Goal: Register for event/course

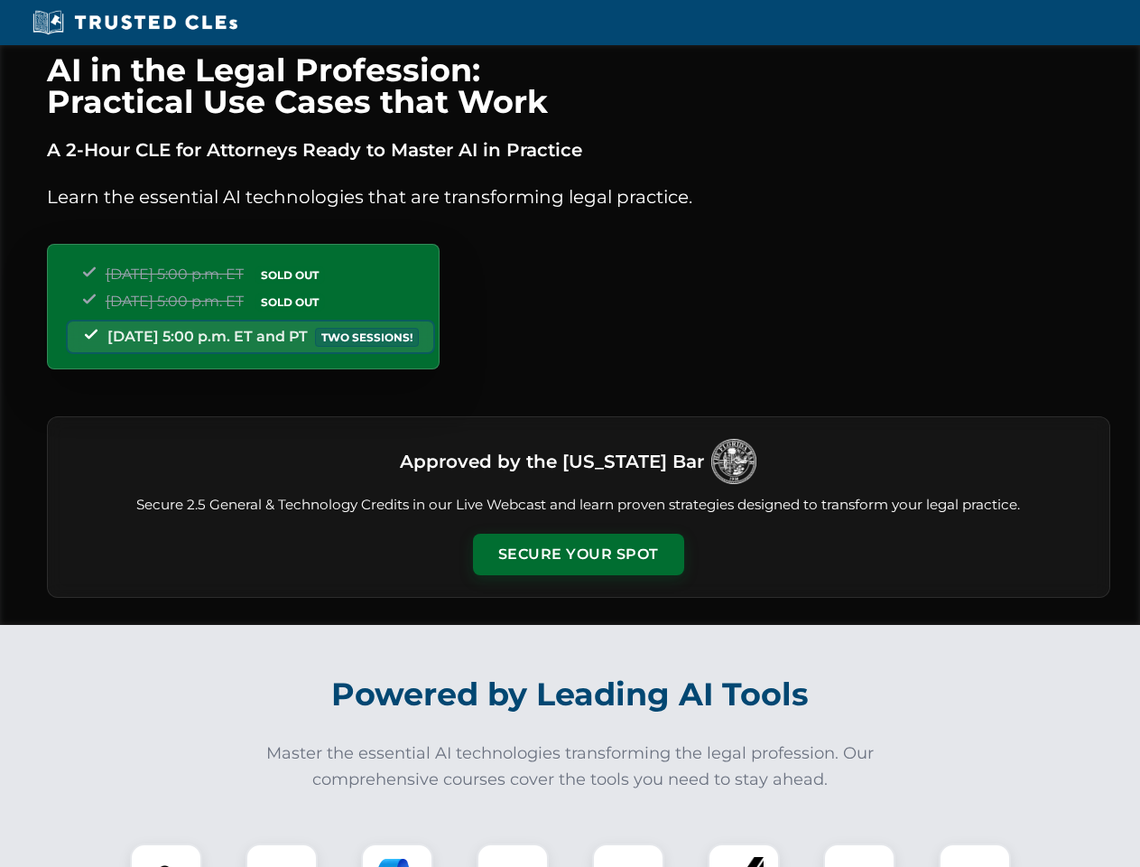
click at [578, 554] on button "Secure Your Spot" at bounding box center [578, 555] width 211 height 42
click at [166, 855] on img at bounding box center [166, 879] width 52 height 52
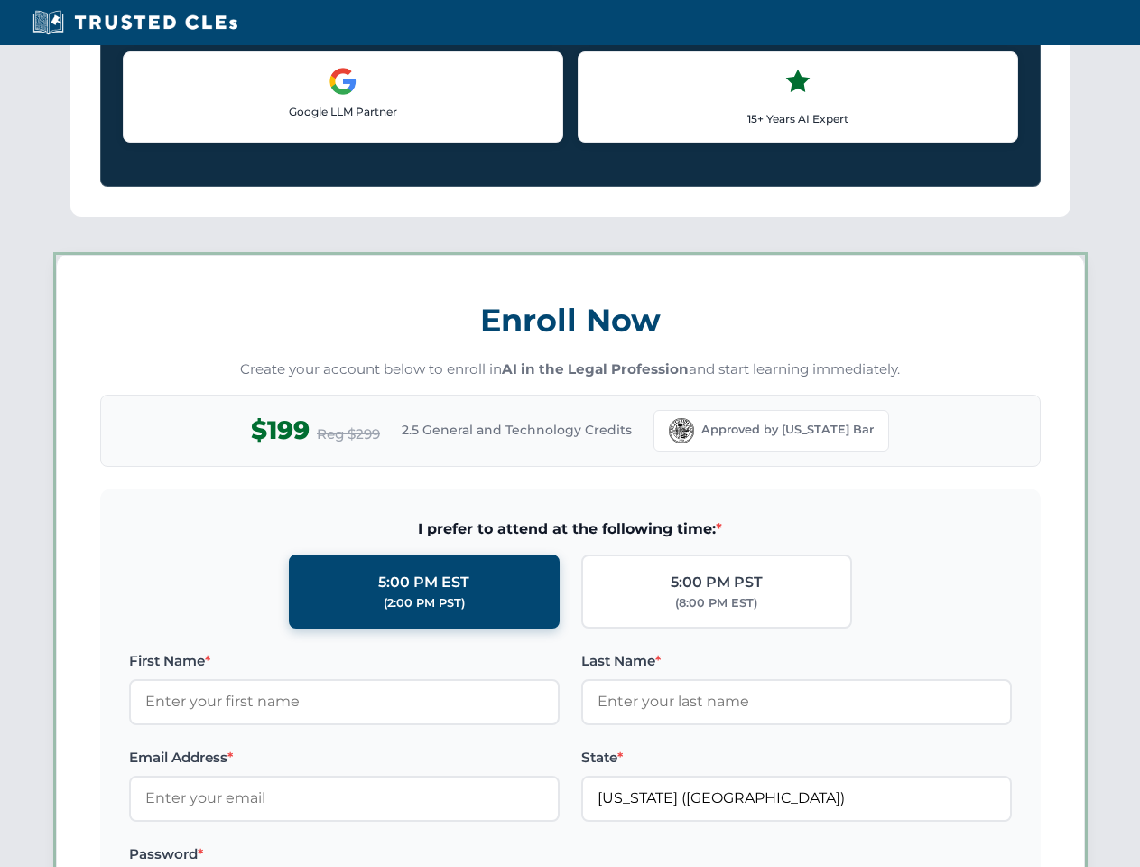
click at [397, 855] on label "Password *" at bounding box center [344, 854] width 431 height 22
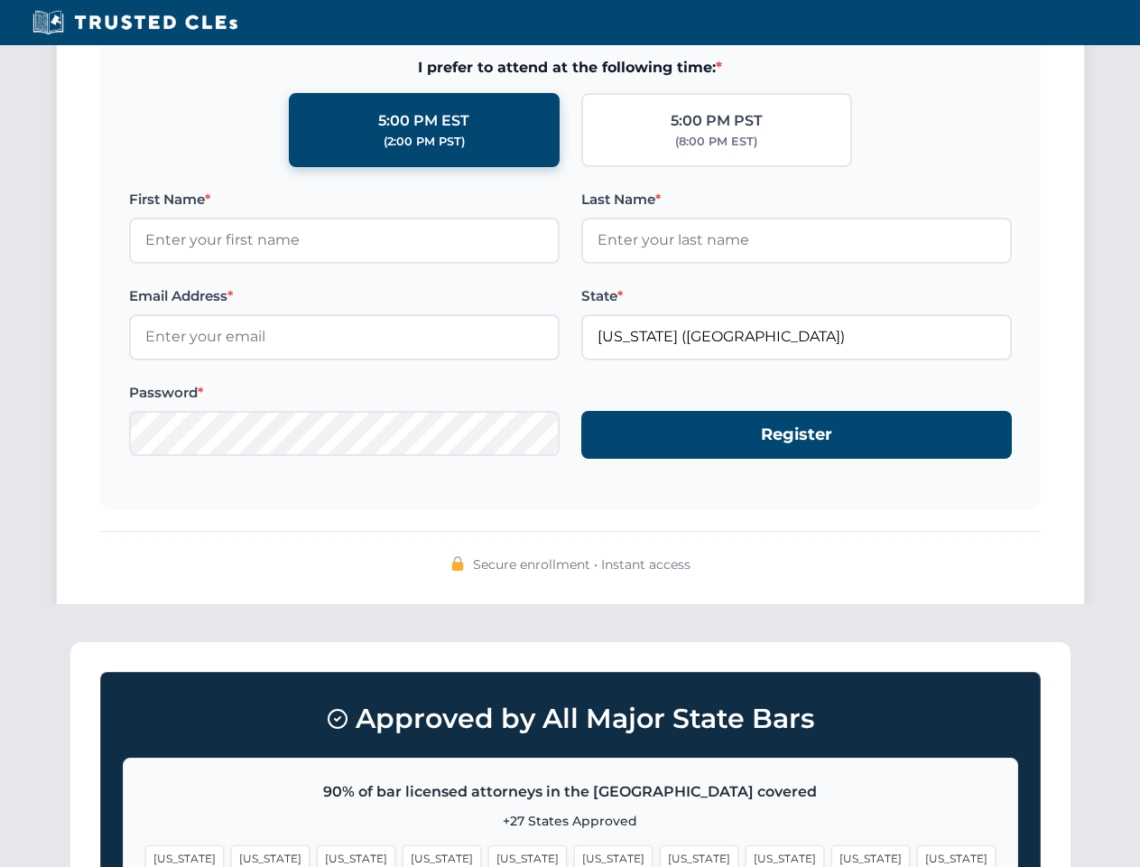
click at [832, 855] on span "[US_STATE]" at bounding box center [871, 858] width 79 height 26
